Goal: Find specific page/section: Find specific page/section

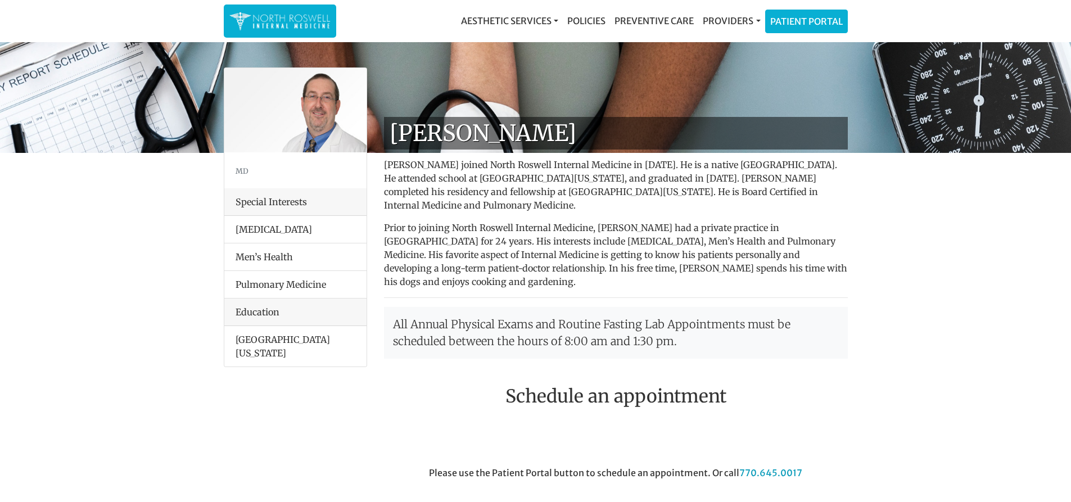
click at [252, 259] on li "Men’s Health" at bounding box center [295, 257] width 142 height 28
click at [259, 202] on div "Special Interests" at bounding box center [295, 202] width 142 height 28
click at [309, 202] on div "Special Interests" at bounding box center [295, 202] width 142 height 28
click at [317, 202] on div "Special Interests" at bounding box center [295, 202] width 142 height 28
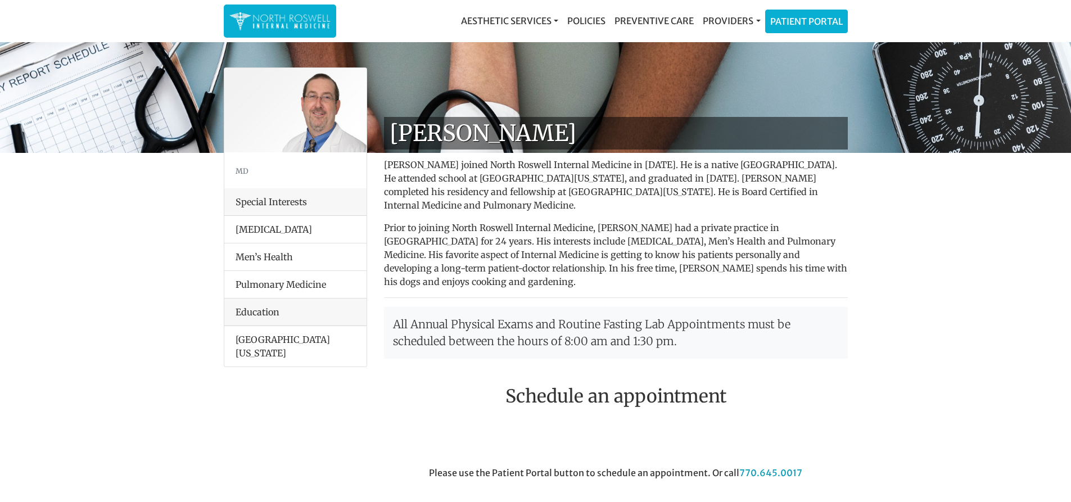
click at [294, 201] on div "Special Interests" at bounding box center [295, 202] width 142 height 28
click at [648, 19] on link "Preventive Care" at bounding box center [654, 21] width 88 height 22
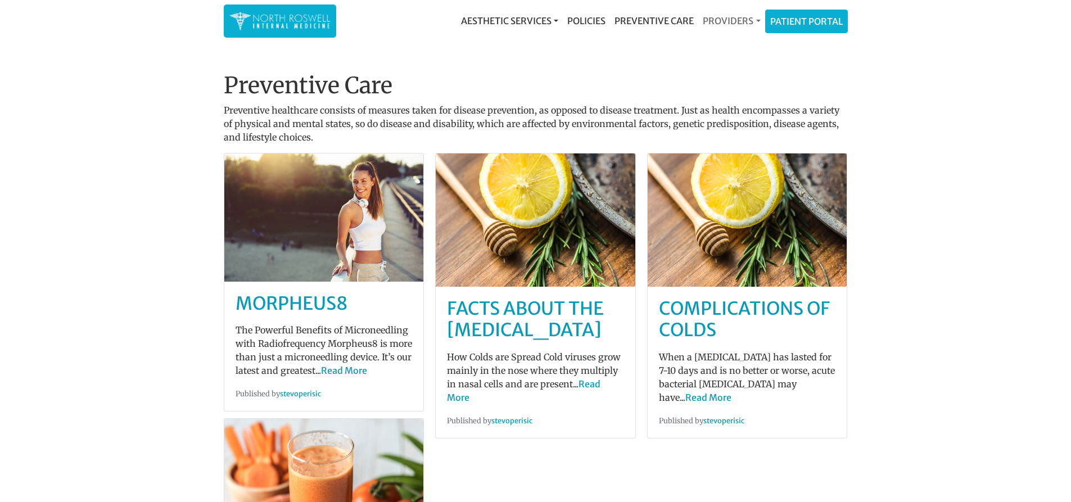
click at [728, 17] on link "Providers" at bounding box center [732, 21] width 66 height 22
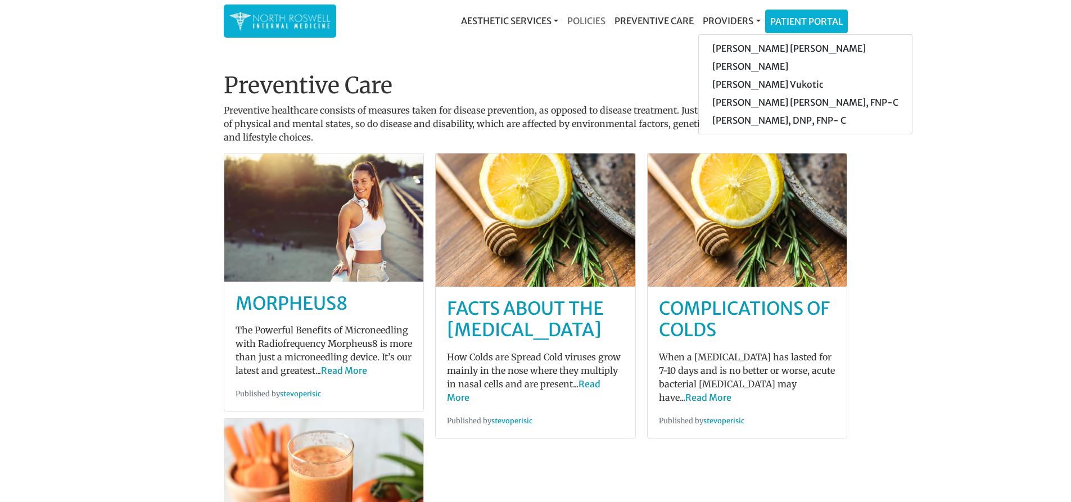
click at [580, 21] on link "Policies" at bounding box center [586, 21] width 47 height 22
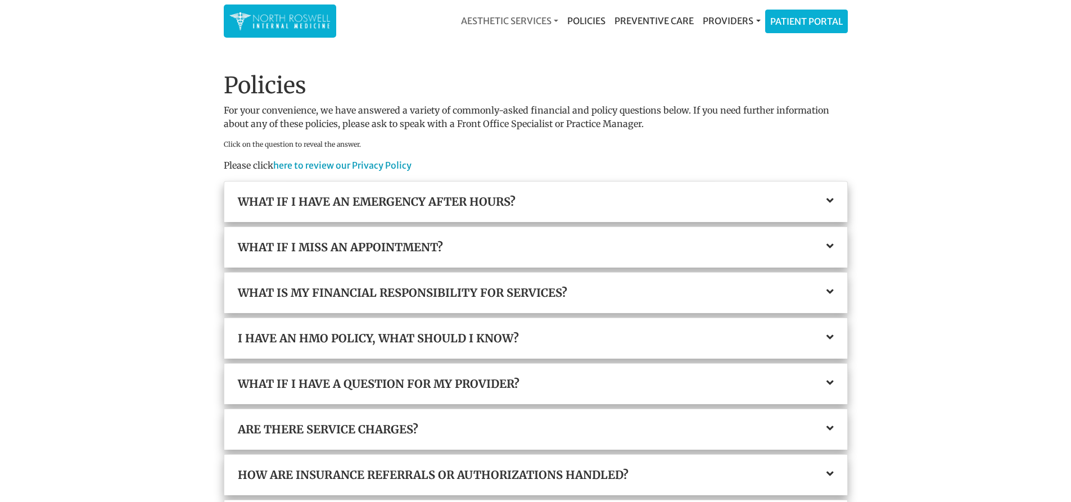
click at [493, 20] on link "Aesthetic Services" at bounding box center [510, 21] width 106 height 22
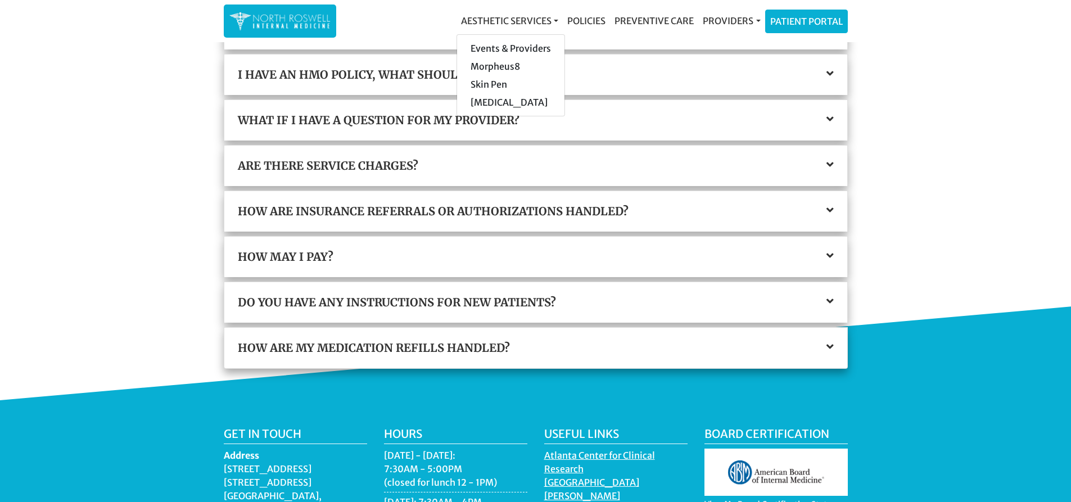
scroll to position [281, 0]
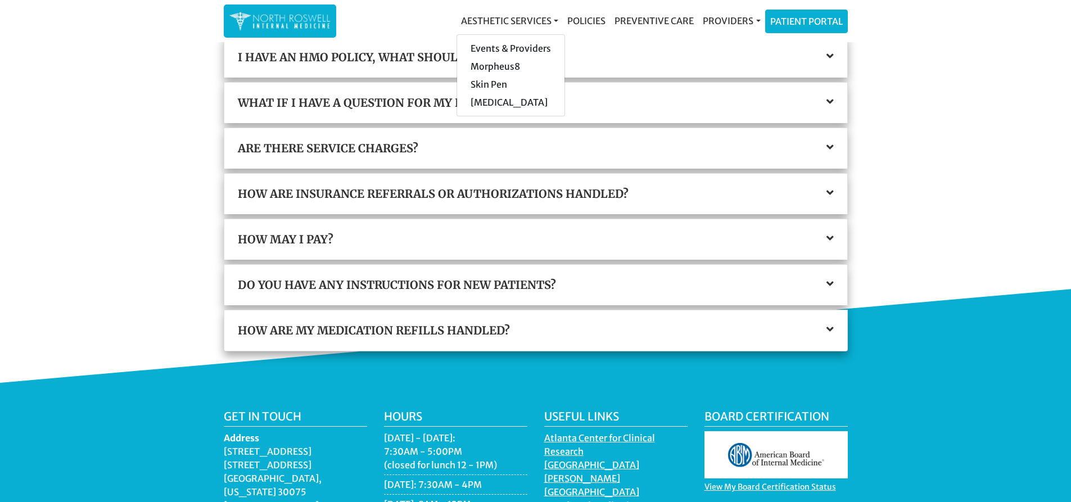
click at [125, 129] on main "Policies For your convenience, we have answered a variety of commonly-asked fin…" at bounding box center [535, 228] width 1071 height 929
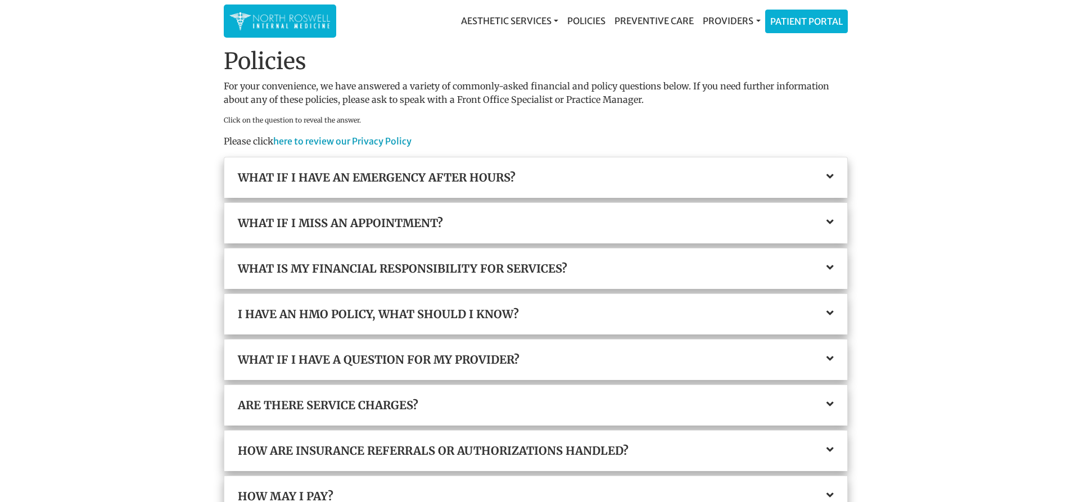
scroll to position [0, 0]
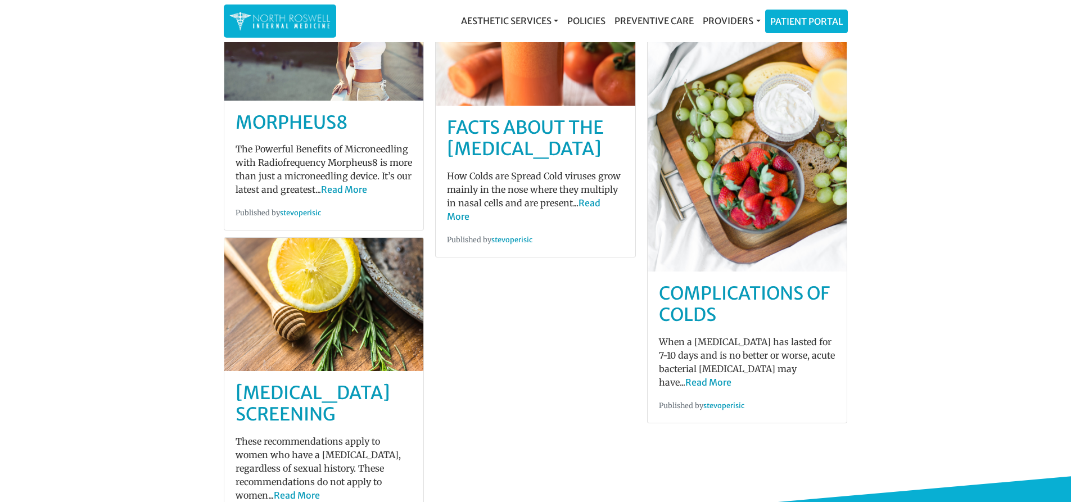
scroll to position [169, 0]
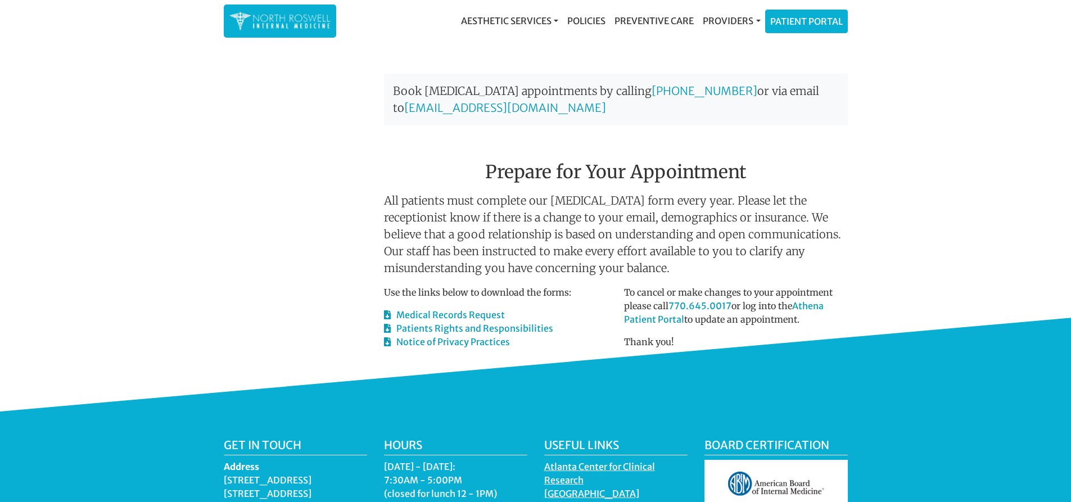
scroll to position [506, 0]
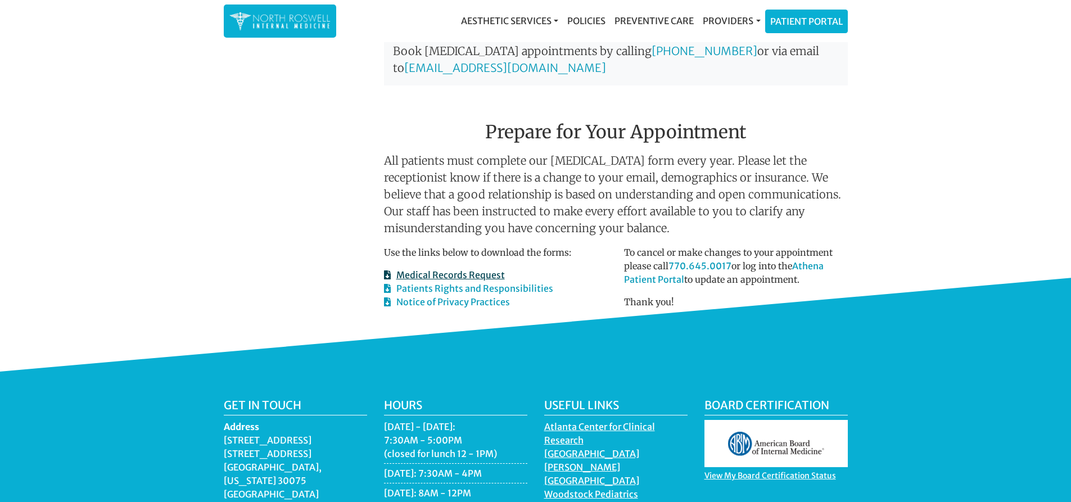
click at [448, 269] on link "Medical Records Request" at bounding box center [444, 274] width 121 height 11
